Goal: Task Accomplishment & Management: Manage account settings

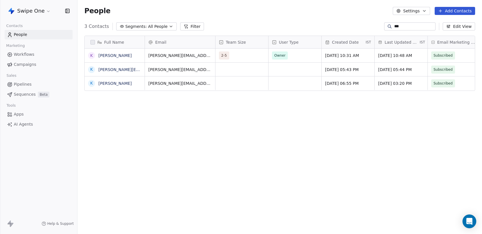
scroll to position [0, 0]
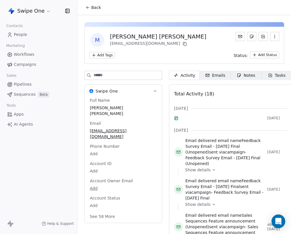
click at [110, 55] on html "Swipe One Contacts People Marketing Workflows Campaigns Sales Pipelines Sequenc…" at bounding box center [145, 117] width 291 height 234
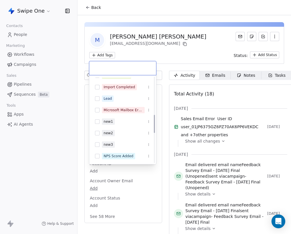
scroll to position [183, 0]
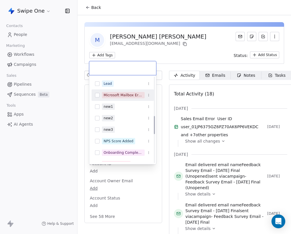
click at [124, 96] on div "Microsoft Mailbox Errored" at bounding box center [123, 94] width 39 height 5
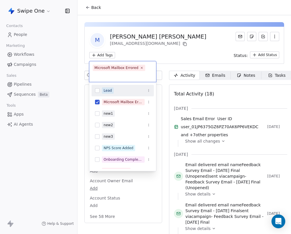
click at [193, 57] on html "Swipe One Contacts People Marketing Workflows Campaigns Sales Pipelines Sequenc…" at bounding box center [145, 117] width 291 height 234
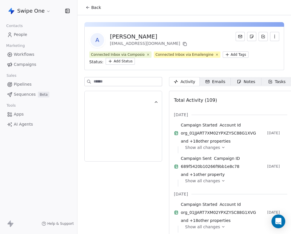
click at [240, 54] on html "Swipe One Contacts People Marketing Workflows Campaigns Sales Pipelines Sequenc…" at bounding box center [145, 117] width 291 height 234
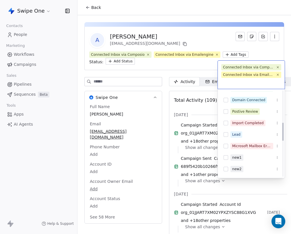
scroll to position [150, 0]
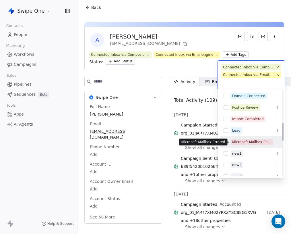
click at [246, 142] on div "Microsoft Mailbox Errored" at bounding box center [251, 141] width 39 height 5
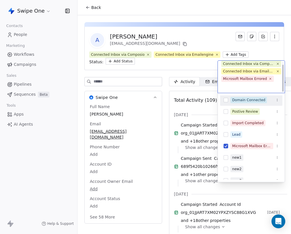
click at [223, 33] on html "Swipe One Contacts People Marketing Workflows Campaigns Sales Pipelines Sequenc…" at bounding box center [145, 117] width 291 height 234
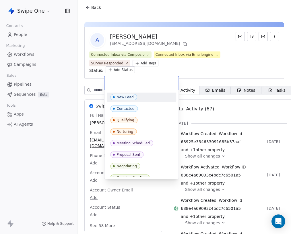
click at [125, 69] on html "Swipe One Contacts People Marketing Workflows Campaigns Sales Pipelines Sequenc…" at bounding box center [145, 117] width 291 height 234
click at [109, 64] on html "Swipe One Contacts People Marketing Workflows Campaigns Sales Pipelines Sequenc…" at bounding box center [145, 117] width 291 height 234
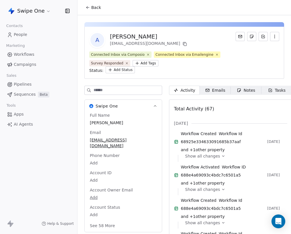
click at [109, 64] on html "Swipe One Contacts People Marketing Workflows Campaigns Sales Pipelines Sequenc…" at bounding box center [145, 117] width 291 height 234
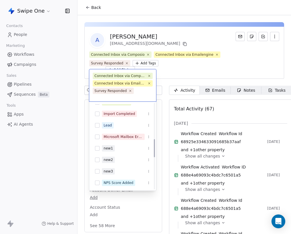
scroll to position [171, 0]
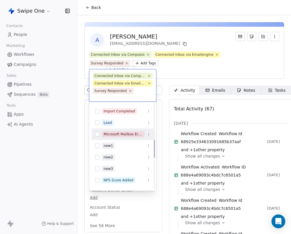
click at [131, 133] on span "Microsoft Mailbox Errored" at bounding box center [123, 134] width 43 height 6
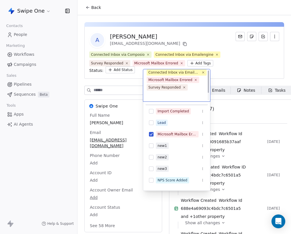
click at [201, 69] on html "Swipe One Contacts People Marketing Workflows Campaigns Sales Pipelines Sequenc…" at bounding box center [145, 117] width 291 height 234
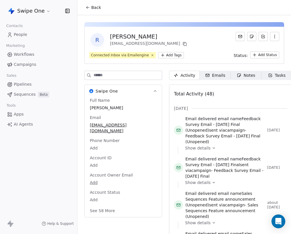
click at [170, 56] on html "Swipe One Contacts People Marketing Workflows Campaigns Sales Pipelines Sequenc…" at bounding box center [145, 117] width 291 height 234
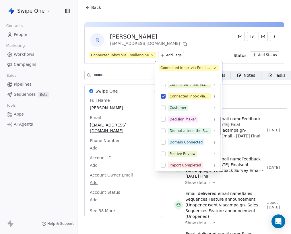
scroll to position [156, 0]
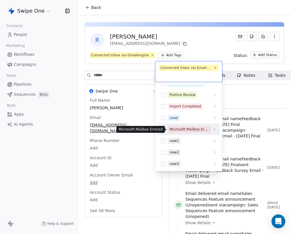
click at [185, 130] on div "Microsoft Mailbox Errored" at bounding box center [189, 129] width 39 height 5
click at [197, 130] on div "Microsoft Mailbox Errored" at bounding box center [189, 129] width 39 height 5
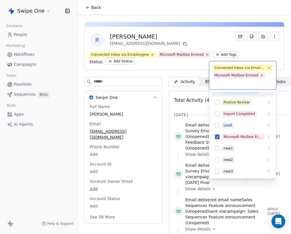
click at [206, 35] on html "Swipe One Contacts People Marketing Workflows Campaigns Sales Pipelines Sequenc…" at bounding box center [145, 117] width 291 height 234
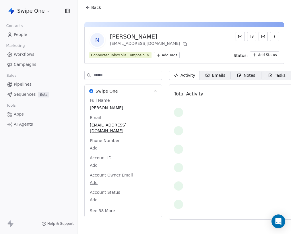
click at [168, 54] on html "Swipe One Contacts People Marketing Workflows Campaigns Sales Pipelines Sequenc…" at bounding box center [145, 117] width 291 height 234
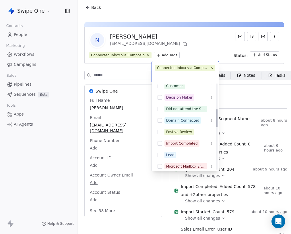
scroll to position [138, 0]
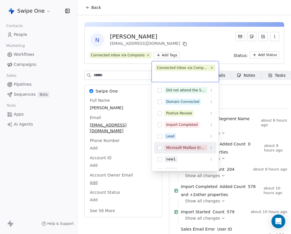
click at [187, 149] on div "Microsoft Mailbox Errored" at bounding box center [185, 147] width 39 height 5
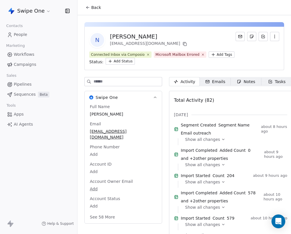
click at [196, 40] on html "Swipe One Contacts People Marketing Workflows Campaigns Sales Pipelines Sequenc…" at bounding box center [145, 117] width 291 height 234
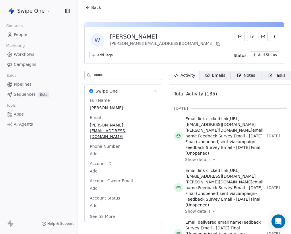
click at [101, 53] on html "Swipe One Contacts People Marketing Workflows Campaigns Sales Pipelines Sequenc…" at bounding box center [145, 117] width 291 height 234
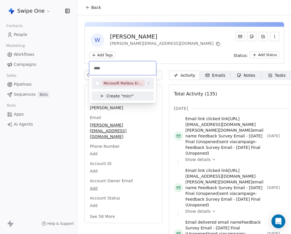
type input "****"
click at [119, 82] on div "Microsoft Mailbox Errored" at bounding box center [123, 83] width 39 height 5
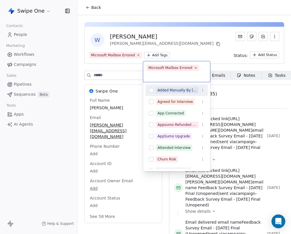
click at [209, 53] on html "Swipe One Contacts People Marketing Workflows Campaigns Sales Pipelines Sequenc…" at bounding box center [145, 117] width 291 height 234
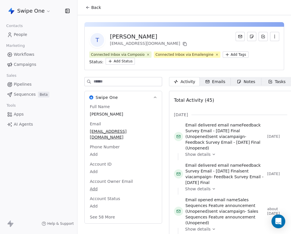
click at [232, 54] on html "Swipe One Contacts People Marketing Workflows Campaigns Sales Pipelines Sequenc…" at bounding box center [145, 117] width 291 height 234
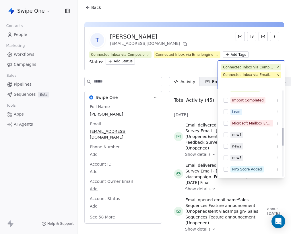
scroll to position [174, 0]
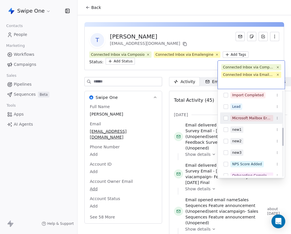
click at [240, 120] on div "Microsoft Mailbox Errored" at bounding box center [251, 117] width 39 height 5
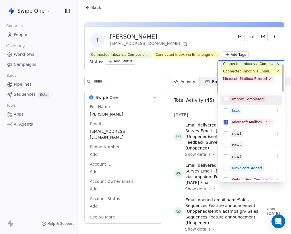
click at [211, 7] on html "Swipe One Contacts People Marketing Workflows Campaigns Sales Pipelines Sequenc…" at bounding box center [145, 117] width 291 height 234
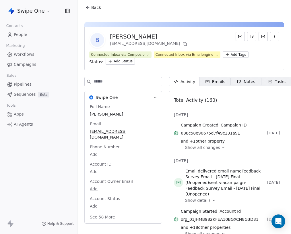
click at [228, 52] on html "Swipe One Contacts People Marketing Workflows Campaigns Sales Pipelines Sequenc…" at bounding box center [145, 117] width 291 height 234
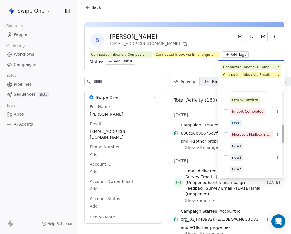
scroll to position [160, 0]
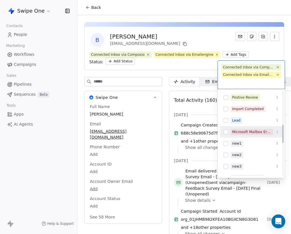
click at [253, 136] on div "Microsoft Mailbox Errored" at bounding box center [251, 131] width 62 height 9
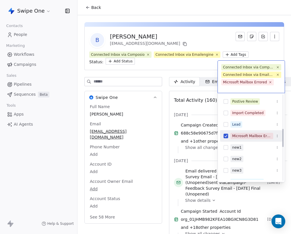
scroll to position [3, 0]
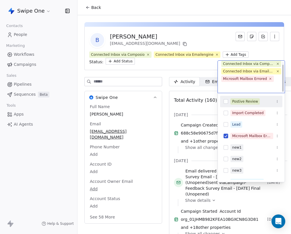
click at [216, 24] on html "Swipe One Contacts People Marketing Workflows Campaigns Sales Pipelines Sequenc…" at bounding box center [145, 117] width 291 height 234
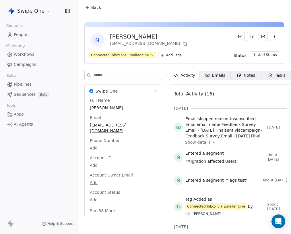
click at [225, 74] on div "Emails" at bounding box center [215, 75] width 20 height 6
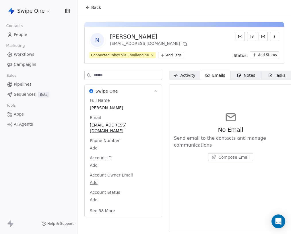
click at [207, 74] on icon "button" at bounding box center [207, 75] width 3 height 3
click at [187, 74] on div "Activity" at bounding box center [184, 75] width 22 height 6
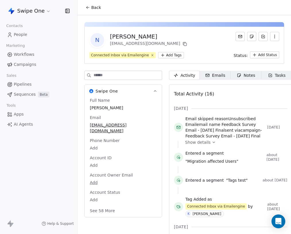
click at [166, 57] on html "Swipe One Contacts People Marketing Workflows Campaigns Sales Pipelines Sequenc…" at bounding box center [145, 117] width 291 height 234
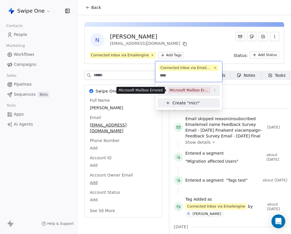
type input "****"
click at [185, 89] on div "Microsoft Mailbox Errored" at bounding box center [189, 90] width 39 height 5
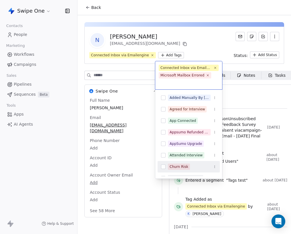
click at [218, 33] on html "Swipe One Contacts People Marketing Workflows Campaigns Sales Pipelines Sequenc…" at bounding box center [145, 117] width 291 height 234
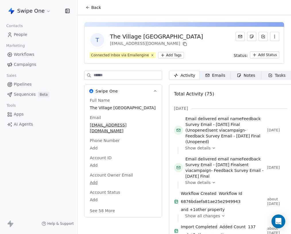
click at [164, 54] on html "Swipe One Contacts People Marketing Workflows Campaigns Sales Pipelines Sequenc…" at bounding box center [145, 117] width 291 height 234
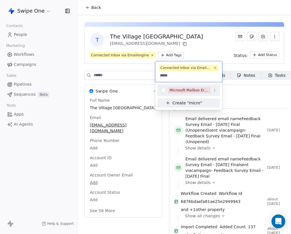
type input "*****"
click at [192, 88] on div "Microsoft Mailbox Errored" at bounding box center [189, 90] width 39 height 5
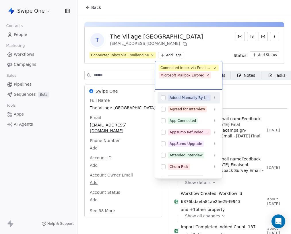
click at [205, 37] on html "Swipe One Contacts People Marketing Workflows Campaigns Sales Pipelines Sequenc…" at bounding box center [145, 117] width 291 height 234
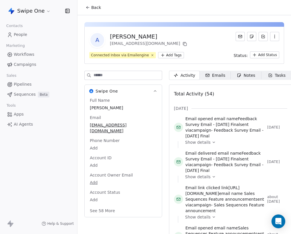
click at [172, 55] on html "Swipe One Contacts People Marketing Workflows Campaigns Sales Pipelines Sequenc…" at bounding box center [145, 117] width 291 height 234
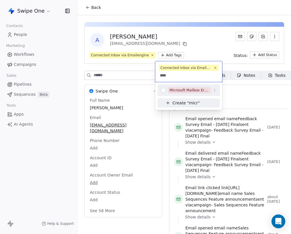
type input "****"
click at [190, 92] on div "Microsoft Mailbox Errored" at bounding box center [189, 90] width 39 height 5
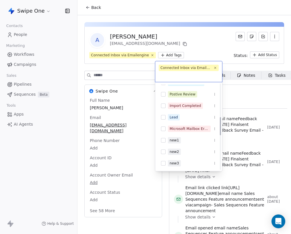
scroll to position [157, 0]
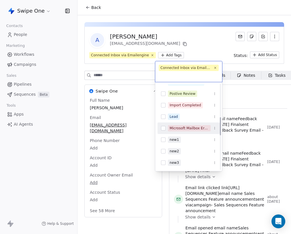
click at [179, 131] on div "Microsoft Mailbox Errored" at bounding box center [189, 127] width 62 height 9
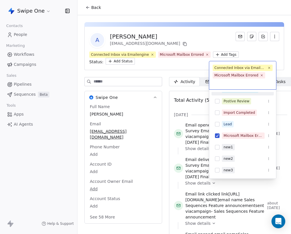
click at [195, 32] on html "Swipe One Contacts People Marketing Workflows Campaigns Sales Pipelines Sequenc…" at bounding box center [145, 117] width 291 height 234
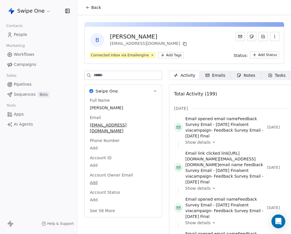
click at [169, 55] on html "Swipe One Contacts People Marketing Workflows Campaigns Sales Pipelines Sequenc…" at bounding box center [145, 117] width 291 height 234
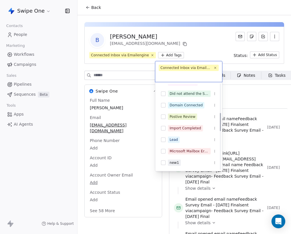
scroll to position [171, 0]
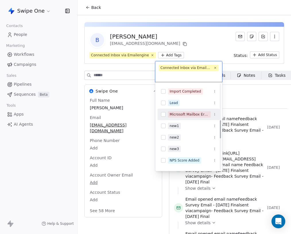
click at [189, 115] on div "Microsoft Mailbox Errored" at bounding box center [189, 114] width 39 height 5
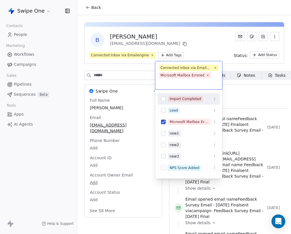
click at [194, 31] on html "Swipe One Contacts People Marketing Workflows Campaigns Sales Pipelines Sequenc…" at bounding box center [145, 117] width 291 height 234
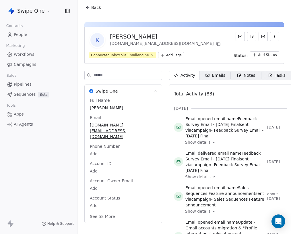
click at [174, 57] on html "Swipe One Contacts People Marketing Workflows Campaigns Sales Pipelines Sequenc…" at bounding box center [145, 117] width 291 height 234
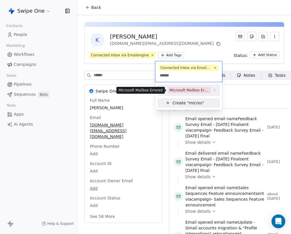
type input "******"
click at [185, 90] on div "Microsoft Mailbox Errored" at bounding box center [189, 90] width 39 height 5
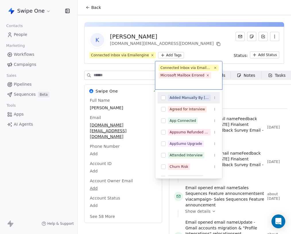
click at [201, 40] on html "Swipe One Contacts People Marketing Workflows Campaigns Sales Pipelines Sequenc…" at bounding box center [145, 117] width 291 height 234
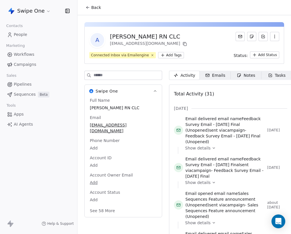
click at [215, 75] on div "Emails" at bounding box center [215, 75] width 20 height 6
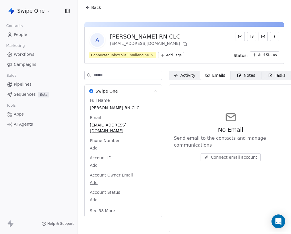
click at [215, 75] on div "Emails" at bounding box center [215, 75] width 20 height 6
click at [169, 57] on html "Swipe One Contacts People Marketing Workflows Campaigns Sales Pipelines Sequenc…" at bounding box center [145, 117] width 291 height 234
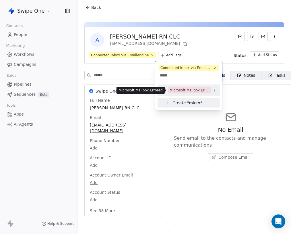
type input "*****"
click at [192, 89] on div "Microsoft Mailbox Errored" at bounding box center [189, 90] width 39 height 5
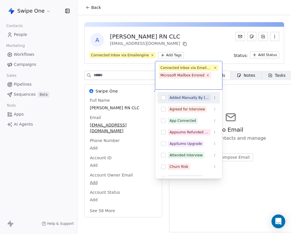
click at [208, 215] on html "Swipe One Contacts People Marketing Workflows Campaigns Sales Pipelines Sequenc…" at bounding box center [145, 117] width 291 height 234
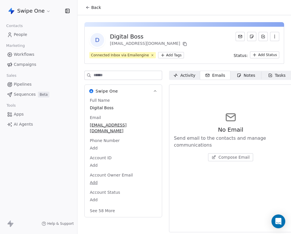
click at [167, 55] on html "Swipe One Contacts People Marketing Workflows Campaigns Sales Pipelines Sequenc…" at bounding box center [145, 117] width 291 height 234
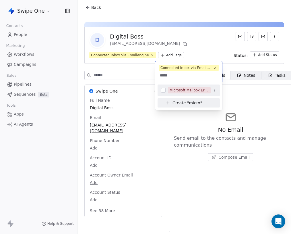
type input "*****"
click at [194, 92] on div "Microsoft Mailbox Errored" at bounding box center [189, 90] width 39 height 5
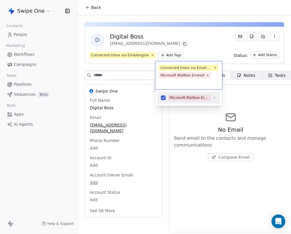
click at [256, 116] on html "Swipe One Contacts People Marketing Workflows Campaigns Sales Pipelines Sequenc…" at bounding box center [145, 117] width 291 height 234
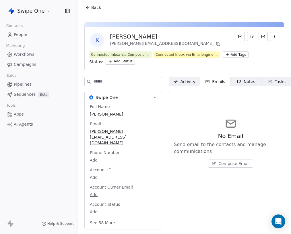
click at [229, 53] on html "Swipe One Contacts People Marketing Workflows Campaigns Sales Pipelines Sequenc…" at bounding box center [145, 117] width 291 height 234
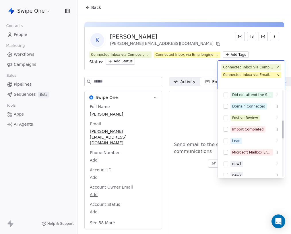
scroll to position [148, 0]
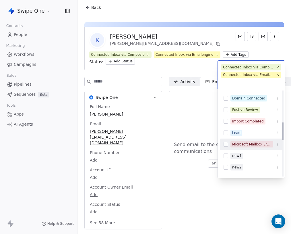
click at [246, 143] on div "Microsoft Mailbox Errored" at bounding box center [251, 143] width 39 height 5
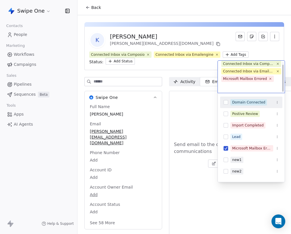
click at [213, 26] on html "Swipe One Contacts People Marketing Workflows Campaigns Sales Pipelines Sequenc…" at bounding box center [145, 117] width 291 height 234
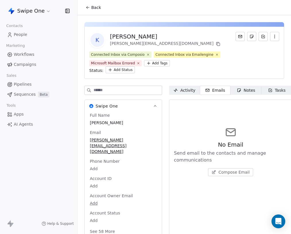
click at [18, 32] on span "People" at bounding box center [20, 35] width 13 height 6
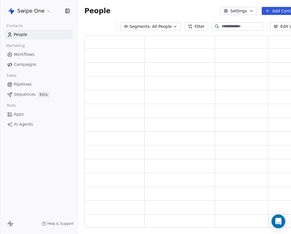
scroll to position [192, 219]
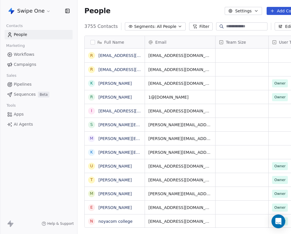
click at [194, 25] on button "Filter" at bounding box center [201, 26] width 24 height 8
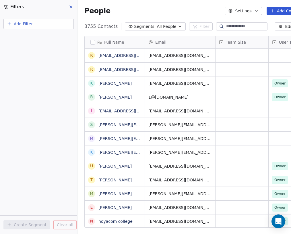
click at [18, 24] on span "Add Filter" at bounding box center [23, 24] width 19 height 6
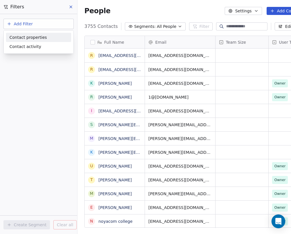
click at [29, 39] on span "Contact properties" at bounding box center [27, 37] width 37 height 6
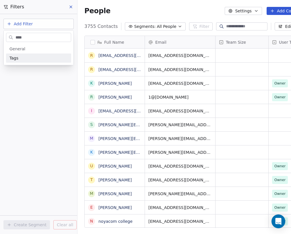
type input "****"
click at [20, 58] on div "Tags" at bounding box center [38, 58] width 58 height 6
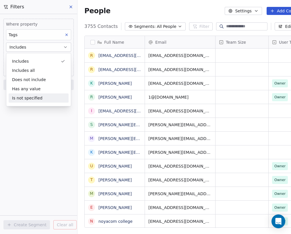
click at [34, 134] on div "Where property Tags Includes Select Tags Add filter to this group Add another f…" at bounding box center [38, 124] width 77 height 220
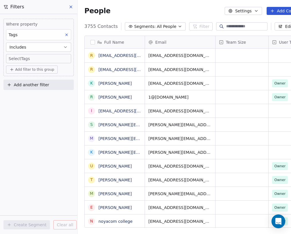
click at [34, 60] on body "Swipe One Contacts People Marketing Workflows Campaigns Sales Pipelines Sequenc…" at bounding box center [145, 117] width 291 height 234
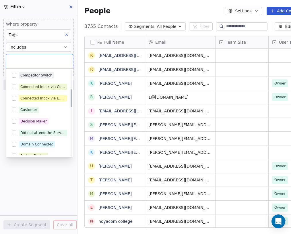
scroll to position [0, 0]
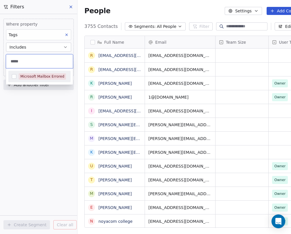
type input "*****"
click at [26, 75] on div "Microsoft Mailbox Errored" at bounding box center [42, 76] width 44 height 5
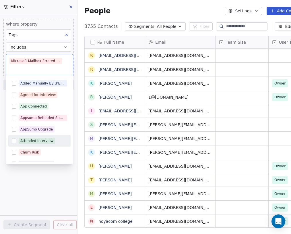
click at [40, 140] on div "Attended Interview" at bounding box center [36, 140] width 33 height 5
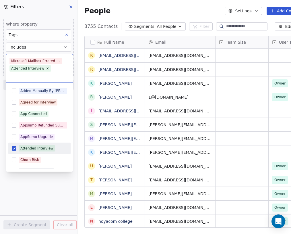
click at [40, 145] on div "Attended Interview" at bounding box center [36, 147] width 33 height 5
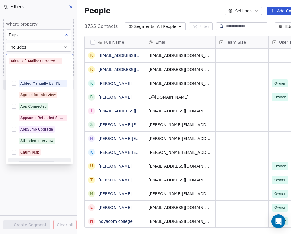
click at [45, 193] on html "Swipe One Contacts People Marketing Workflows Campaigns Sales Pipelines Sequenc…" at bounding box center [145, 117] width 291 height 234
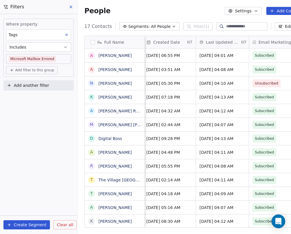
scroll to position [0, 179]
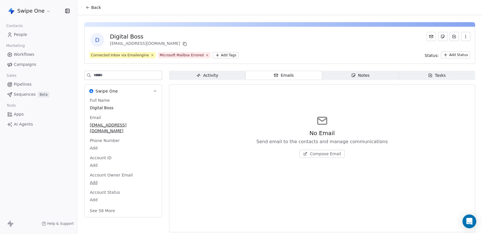
click at [21, 33] on span "People" at bounding box center [20, 35] width 13 height 6
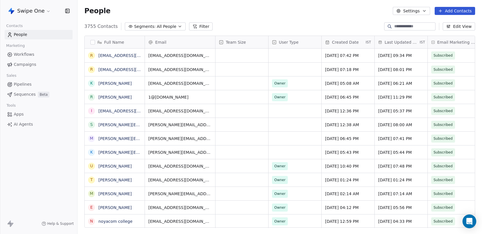
scroll to position [205, 405]
click at [204, 25] on button "Filter" at bounding box center [201, 26] width 24 height 8
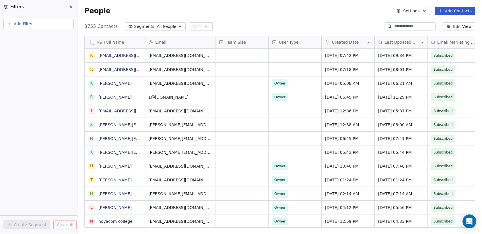
click at [56, 26] on button "Add Filter" at bounding box center [38, 24] width 70 height 10
click at [50, 37] on div "Contact properties" at bounding box center [38, 37] width 58 height 6
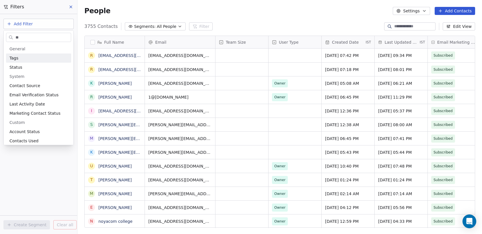
type input "**"
click at [44, 56] on div "Tags" at bounding box center [38, 58] width 58 height 6
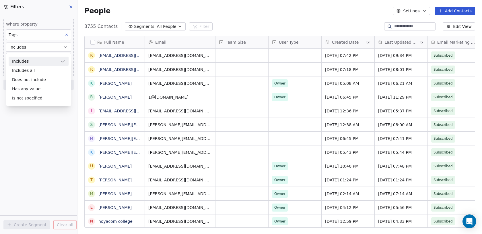
click at [43, 35] on div "Tags" at bounding box center [38, 34] width 65 height 11
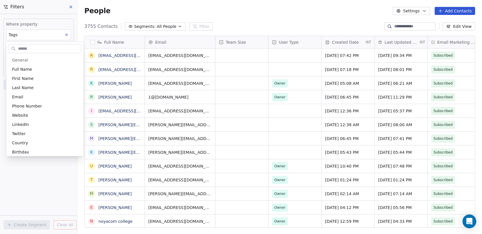
scroll to position [40, 0]
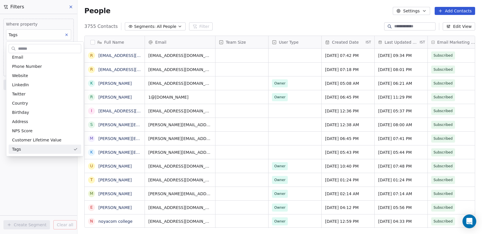
click at [36, 167] on html "Swipe One Contacts People Marketing Workflows Campaigns Sales Pipelines Sequenc…" at bounding box center [241, 117] width 482 height 234
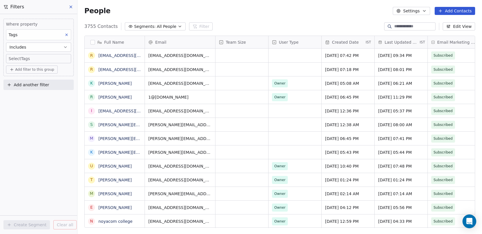
click at [39, 59] on body "Swipe One Contacts People Marketing Workflows Campaigns Sales Pipelines Sequenc…" at bounding box center [241, 117] width 482 height 234
type input "**"
click at [40, 79] on div "Microsoft Mailbox Errored" at bounding box center [42, 76] width 44 height 5
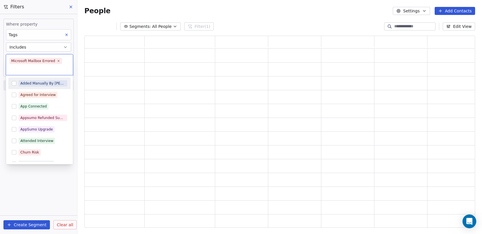
click at [40, 174] on html "Swipe One Contacts People Marketing Workflows Campaigns Sales Pipelines Sequenc…" at bounding box center [241, 117] width 482 height 234
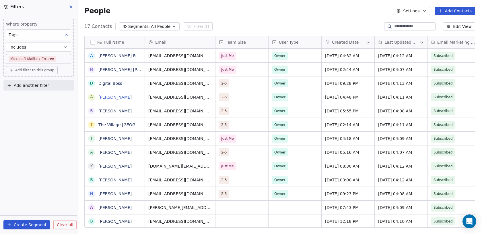
scroll to position [0, 0]
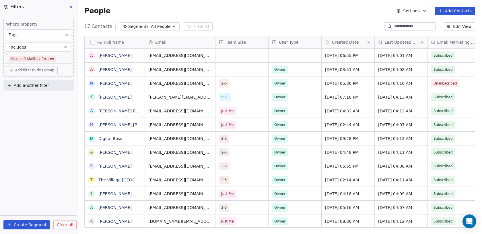
click at [38, 217] on div "Create Segment Clear all" at bounding box center [38, 224] width 77 height 18
click at [38, 224] on button "Create Segment" at bounding box center [26, 224] width 46 height 9
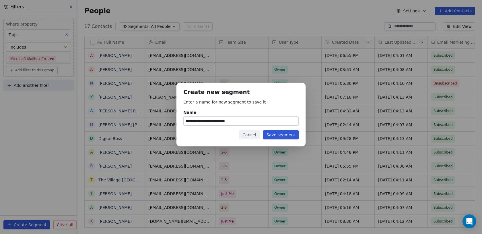
type input "**********"
click at [281, 132] on button "Save segment" at bounding box center [281, 134] width 36 height 9
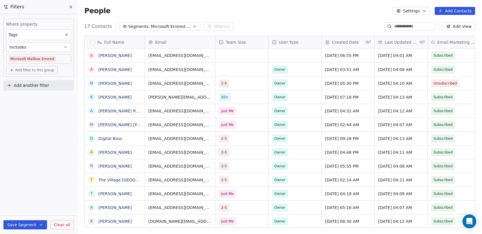
click at [71, 6] on icon at bounding box center [71, 7] width 5 height 5
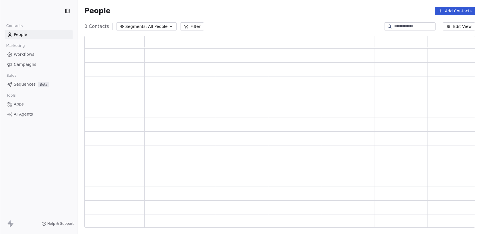
scroll to position [192, 391]
